Goal: Transaction & Acquisition: Obtain resource

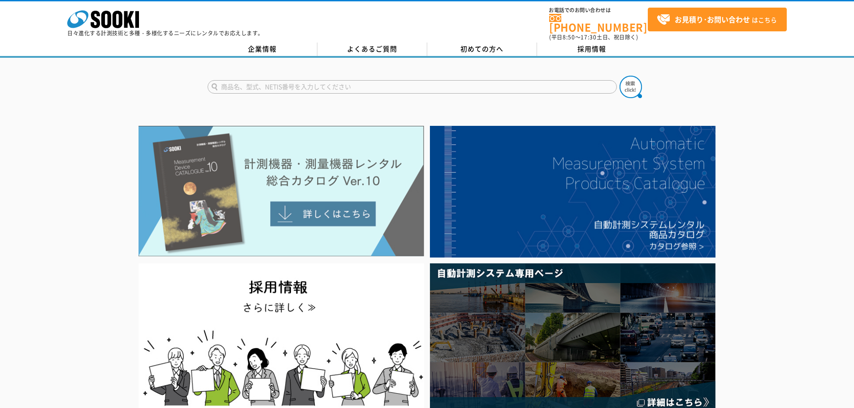
click at [285, 211] on img at bounding box center [282, 191] width 286 height 131
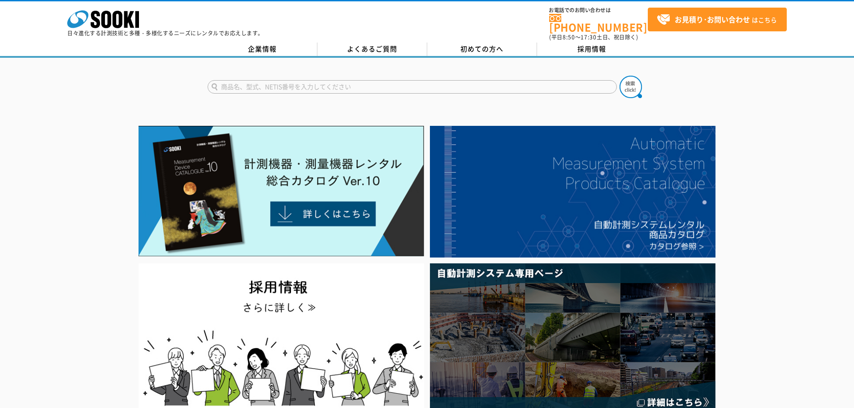
click at [342, 80] on input "text" at bounding box center [412, 86] width 409 height 13
type input "XP-3140"
click at [620, 76] on button at bounding box center [631, 87] width 22 height 22
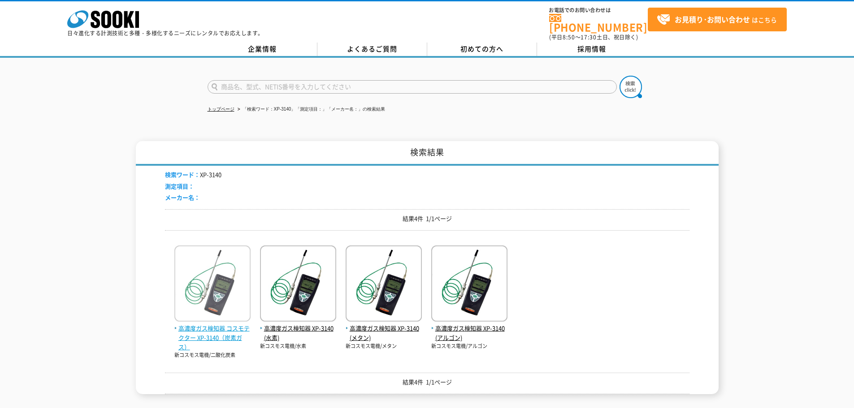
scroll to position [45, 0]
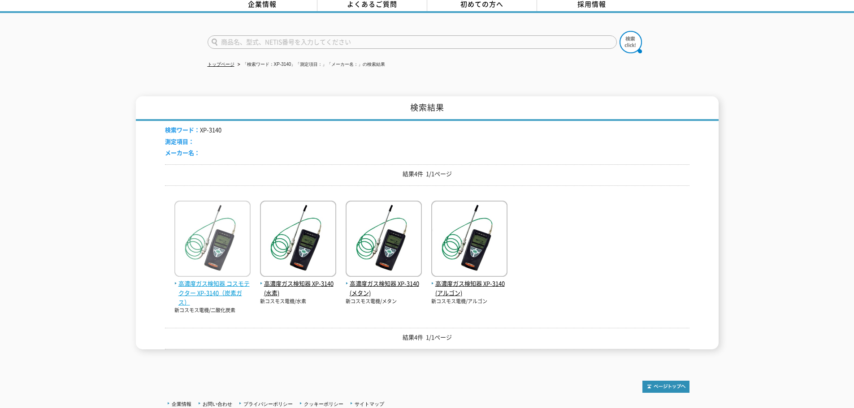
click at [231, 242] on img at bounding box center [212, 240] width 76 height 78
click at [211, 225] on img at bounding box center [212, 240] width 76 height 78
click at [173, 239] on div "高濃度ガス検知器 コスモテクター XP-3140（炭素ガス） 新コスモス電機/二酸化炭素 高濃度ガス検知器 XP-3140(水素)" at bounding box center [427, 254] width 525 height 122
click at [207, 231] on img at bounding box center [212, 240] width 76 height 78
click at [204, 243] on img at bounding box center [212, 240] width 76 height 78
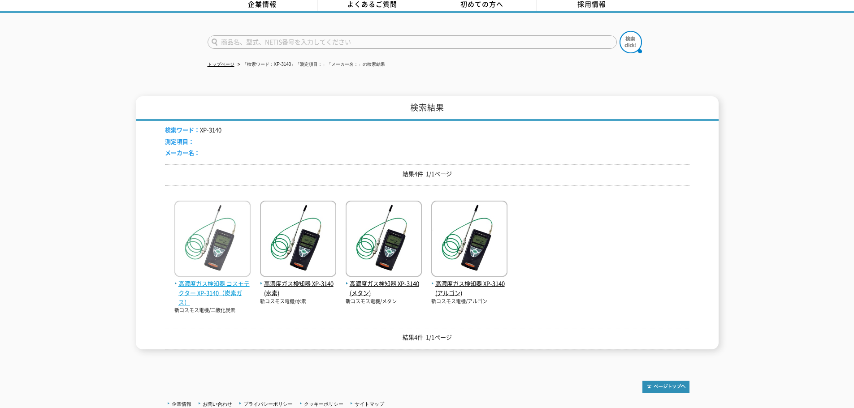
click at [233, 233] on img at bounding box center [212, 240] width 76 height 78
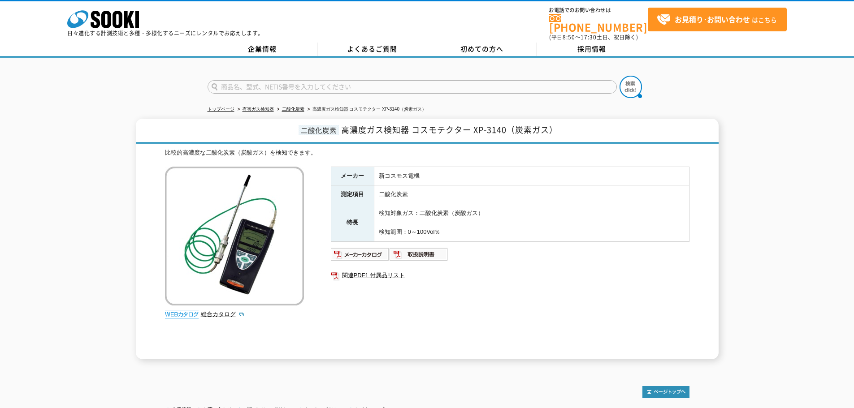
drag, startPoint x: 453, startPoint y: 228, endPoint x: 391, endPoint y: 216, distance: 63.0
click at [391, 216] on td "検知対象ガス：二酸化炭素（炭酸ガス） 検知範囲：0～100Vol％" at bounding box center [531, 222] width 315 height 37
drag, startPoint x: 464, startPoint y: 229, endPoint x: 148, endPoint y: 73, distance: 352.7
click at [148, 73] on div "トップページ 有害ガス検知器 二酸化炭素 高濃度ガス検知器 コスモテクター XP-3140（炭素ガス） 二酸化炭素 高濃度ガス検知器 コスモテクター XP-3…" at bounding box center [427, 213] width 854 height 311
click at [148, 73] on div at bounding box center [427, 79] width 854 height 43
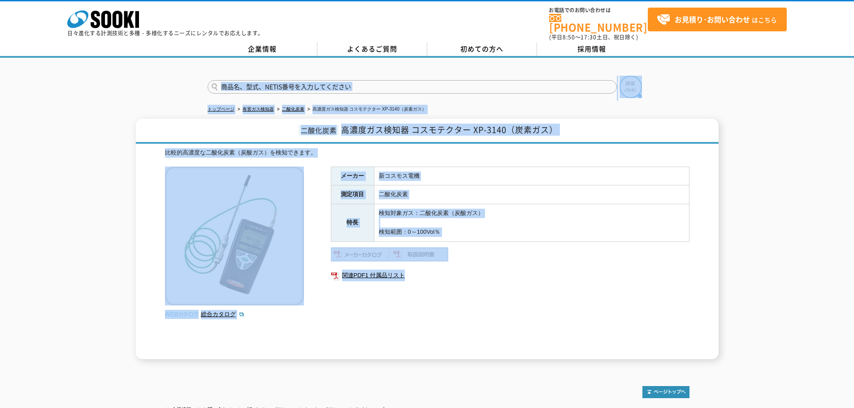
drag, startPoint x: 482, startPoint y: 284, endPoint x: 117, endPoint y: 78, distance: 418.6
click at [117, 78] on div "トップページ 有害ガス検知器 二酸化炭素 高濃度ガス検知器 コスモテクター XP-3140（炭素ガス） 二酸化炭素 高濃度ガス検知器 コスモテクター XP-3…" at bounding box center [427, 213] width 854 height 311
click at [117, 78] on div at bounding box center [427, 79] width 854 height 43
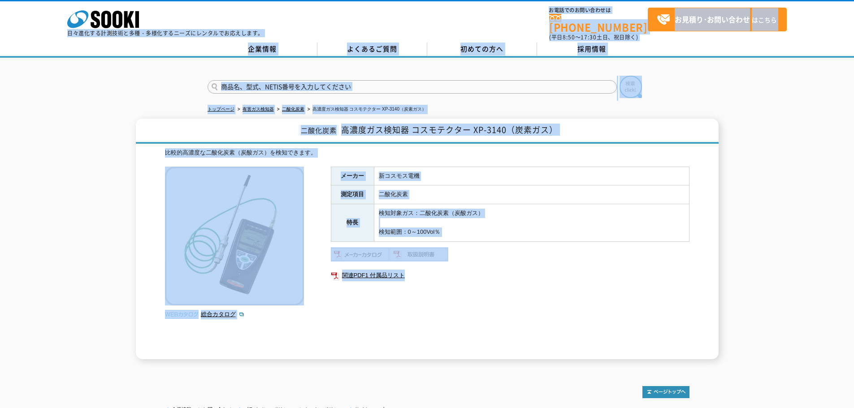
scroll to position [73, 0]
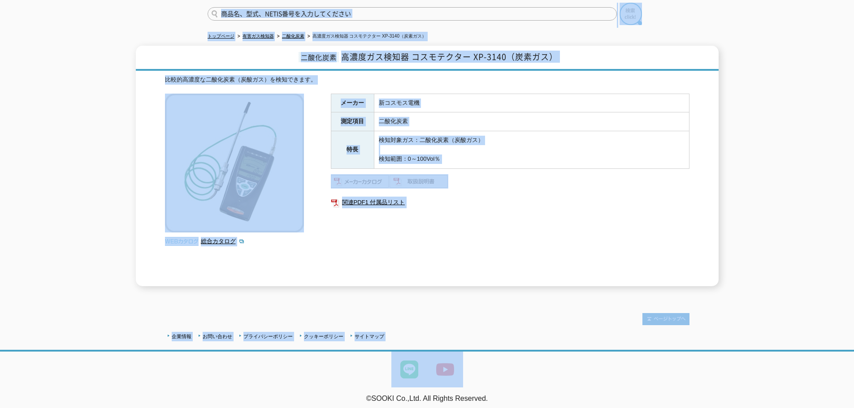
drag, startPoint x: 45, startPoint y: 18, endPoint x: 716, endPoint y: 373, distance: 759.5
click at [716, 373] on body "株式会社 ソーキ spMenu 日々進化する計測技術と多種・多様化するニーズにレンタルでお応えします。 お電話でのお問い合わせは 0120-856-990 (…" at bounding box center [427, 170] width 854 height 486
click at [705, 359] on ul at bounding box center [427, 370] width 854 height 36
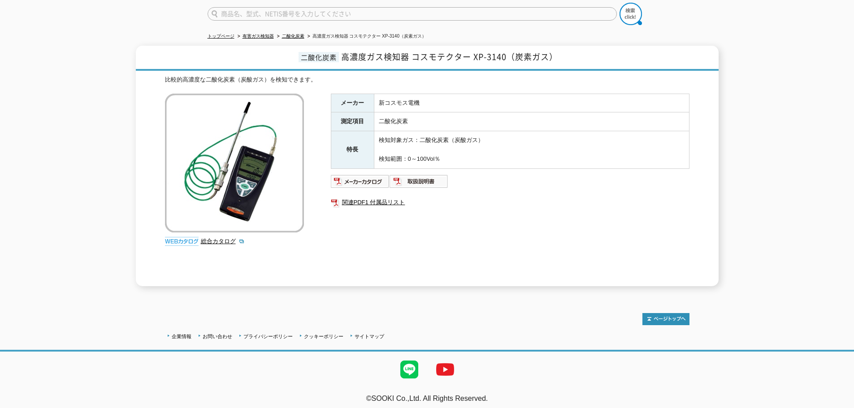
scroll to position [0, 0]
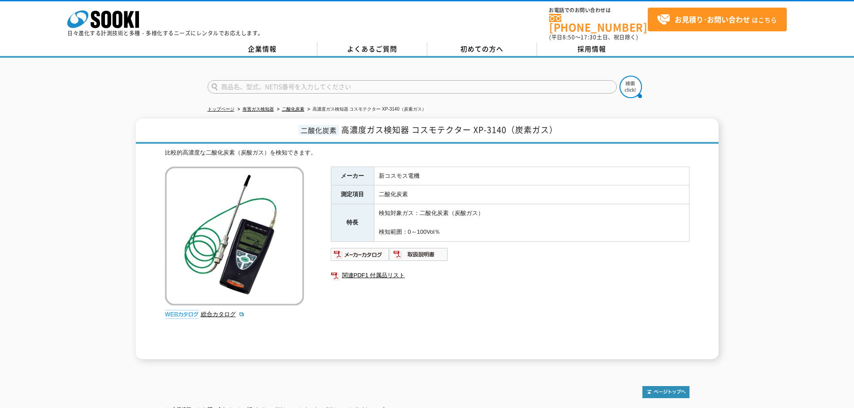
drag, startPoint x: 477, startPoint y: 375, endPoint x: 31, endPoint y: 21, distance: 569.2
click at [31, 21] on body "株式会社 ソーキ spMenu 日々進化する計測技術と多種・多様化するニーズにレンタルでお応えします。 お電話でのお問い合わせは 0120-856-990 (…" at bounding box center [427, 243] width 854 height 486
click at [35, 32] on div "株式会社 ソーキ spMenu 日々進化する計測技術と多種・多様化するニーズにレンタルでお応えします。 お電話でのお問い合わせは 0120-856-990 (…" at bounding box center [427, 21] width 854 height 40
